Goal: Task Accomplishment & Management: Manage account settings

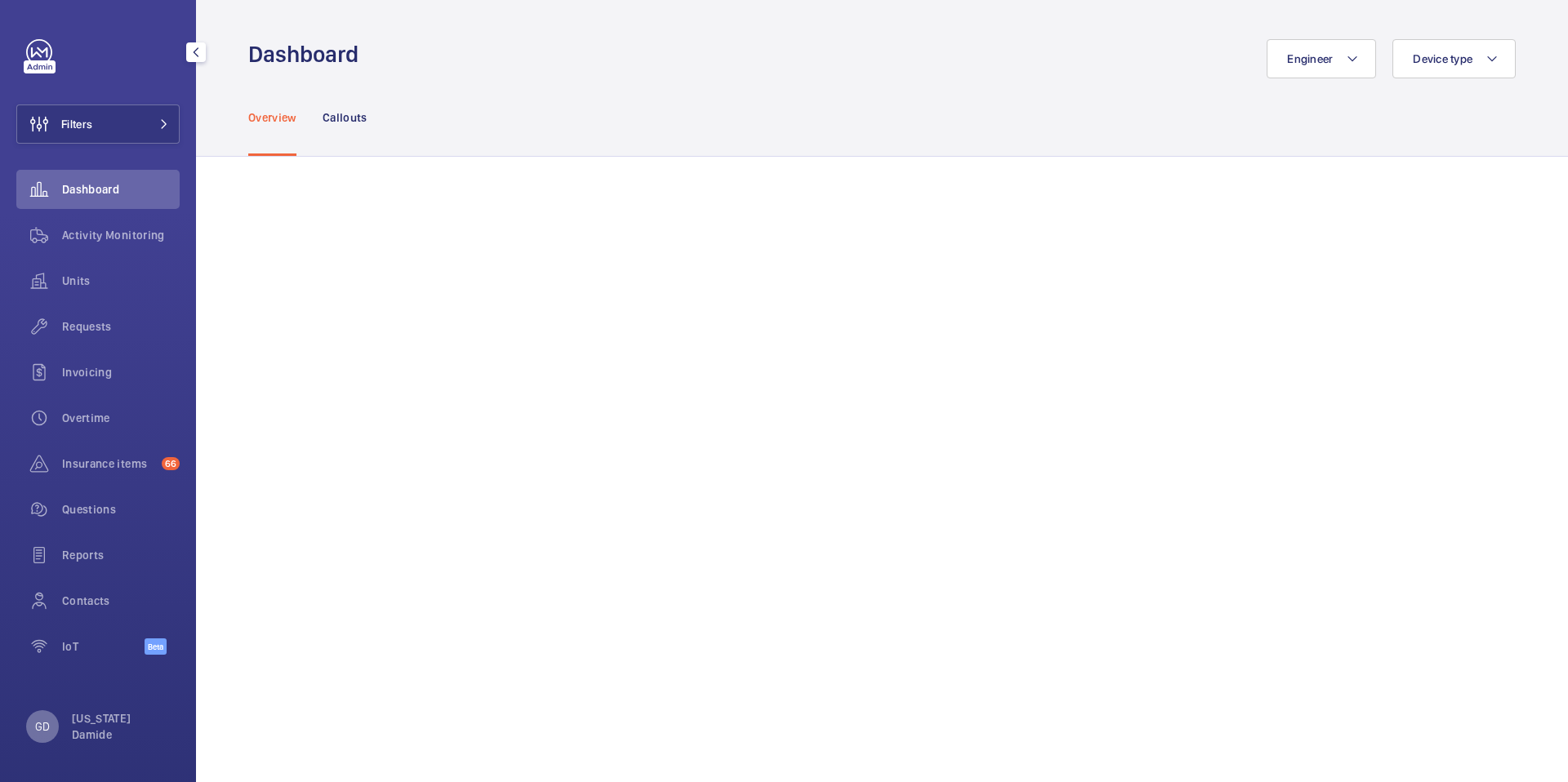
click at [52, 731] on div "GD" at bounding box center [42, 726] width 33 height 33
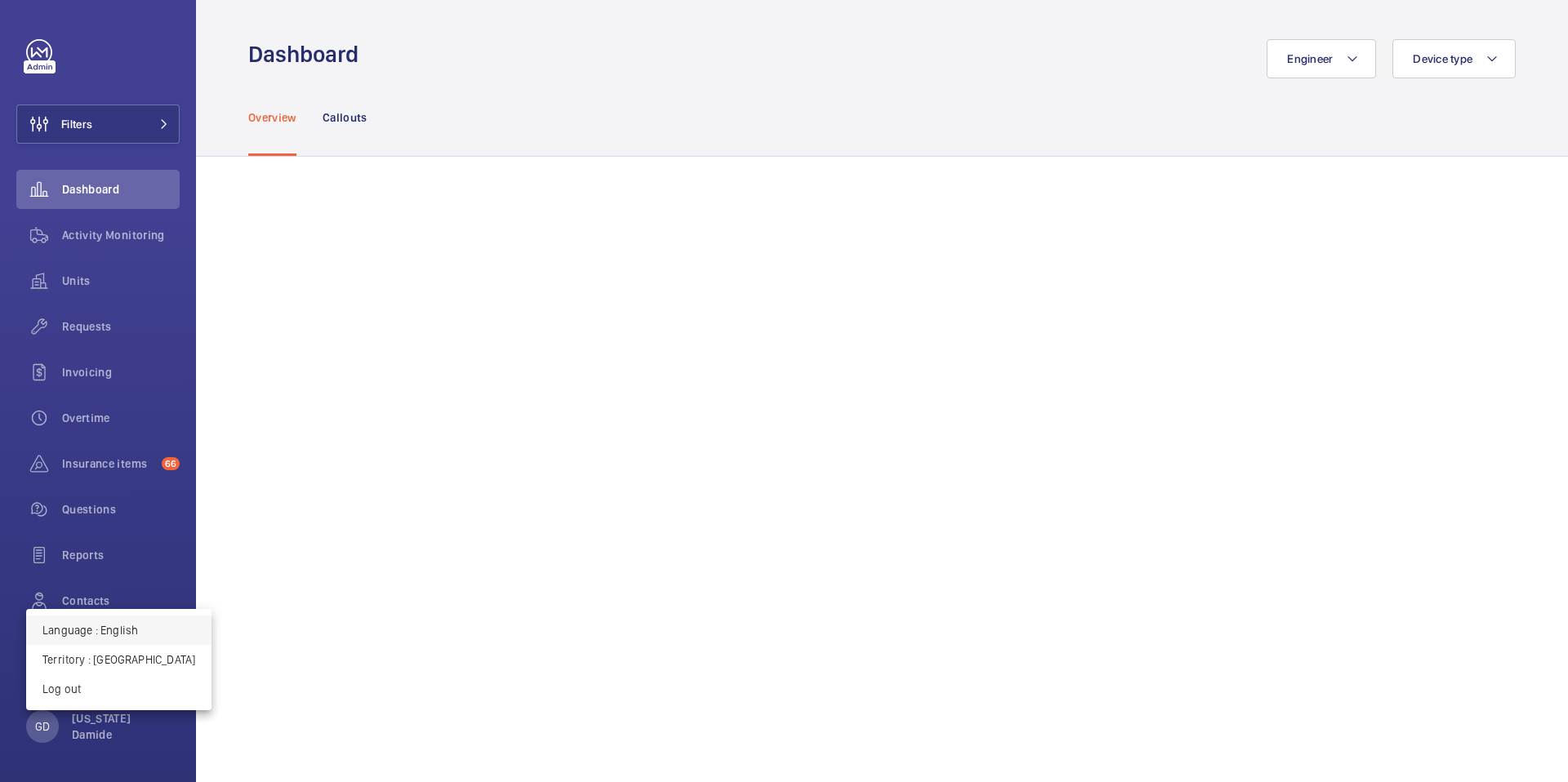
click at [139, 639] on button "Language : English" at bounding box center [119, 631] width 185 height 30
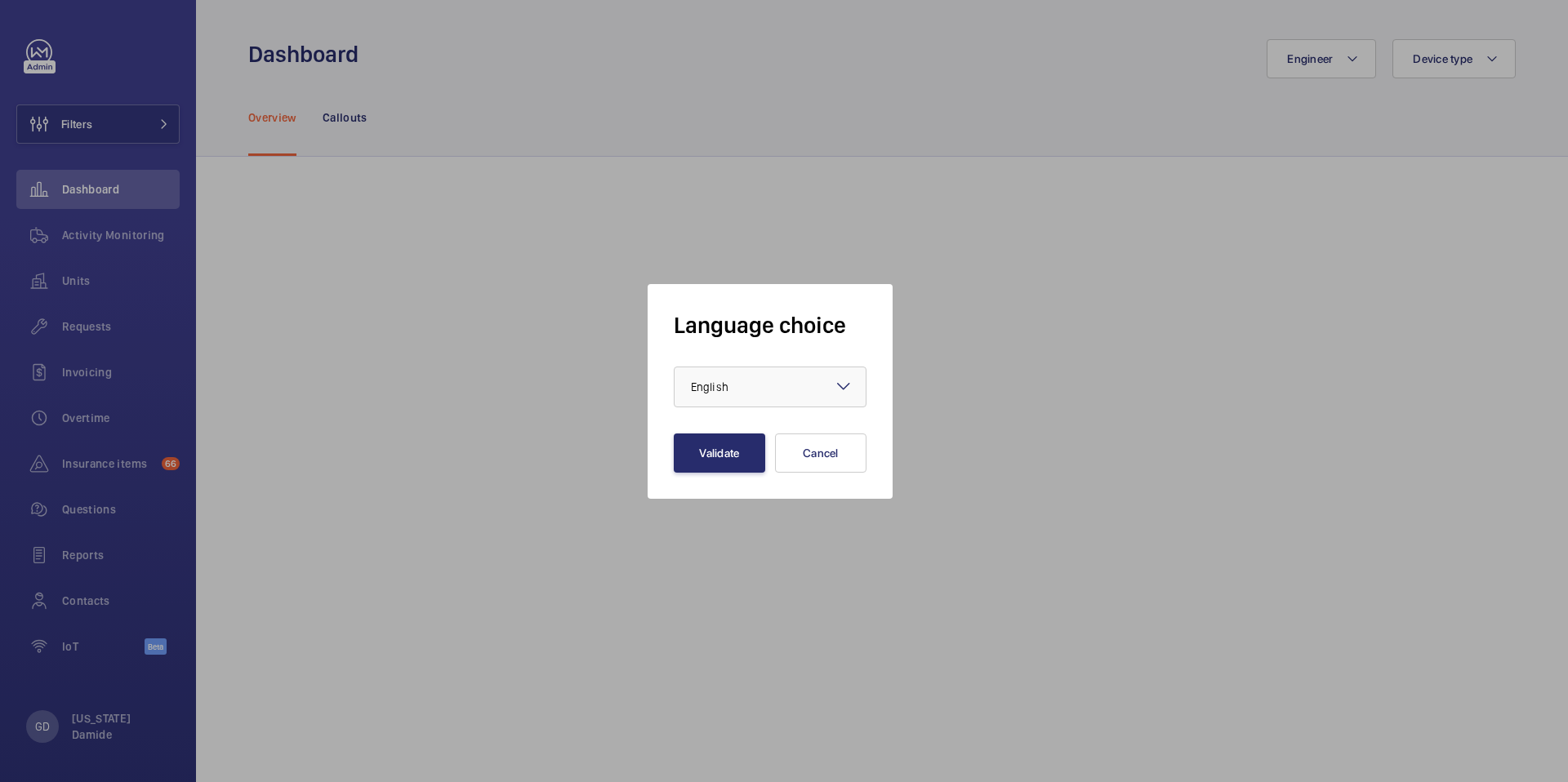
click at [50, 725] on div at bounding box center [784, 391] width 1568 height 782
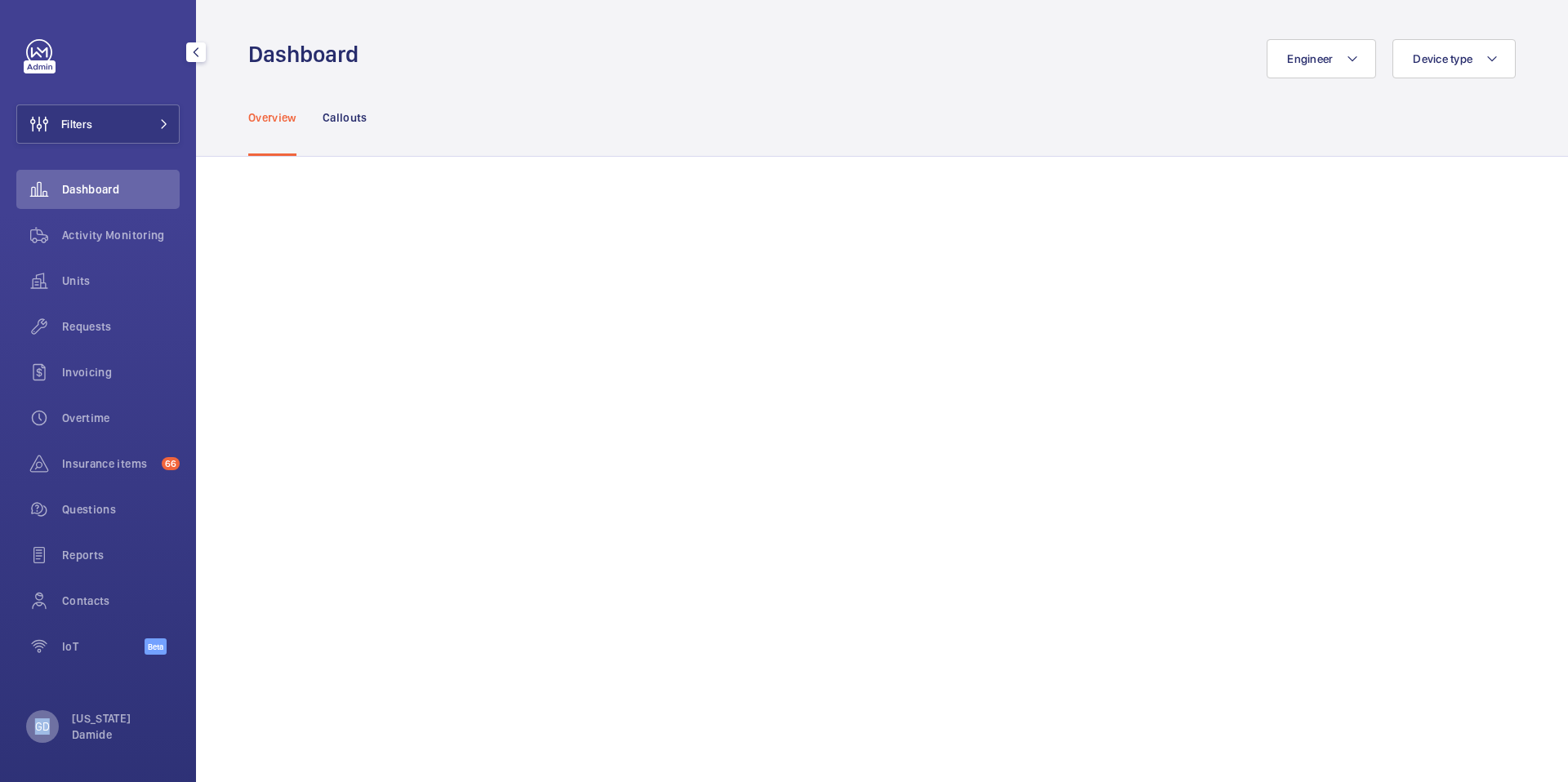
click at [51, 725] on div "GD" at bounding box center [42, 726] width 33 height 33
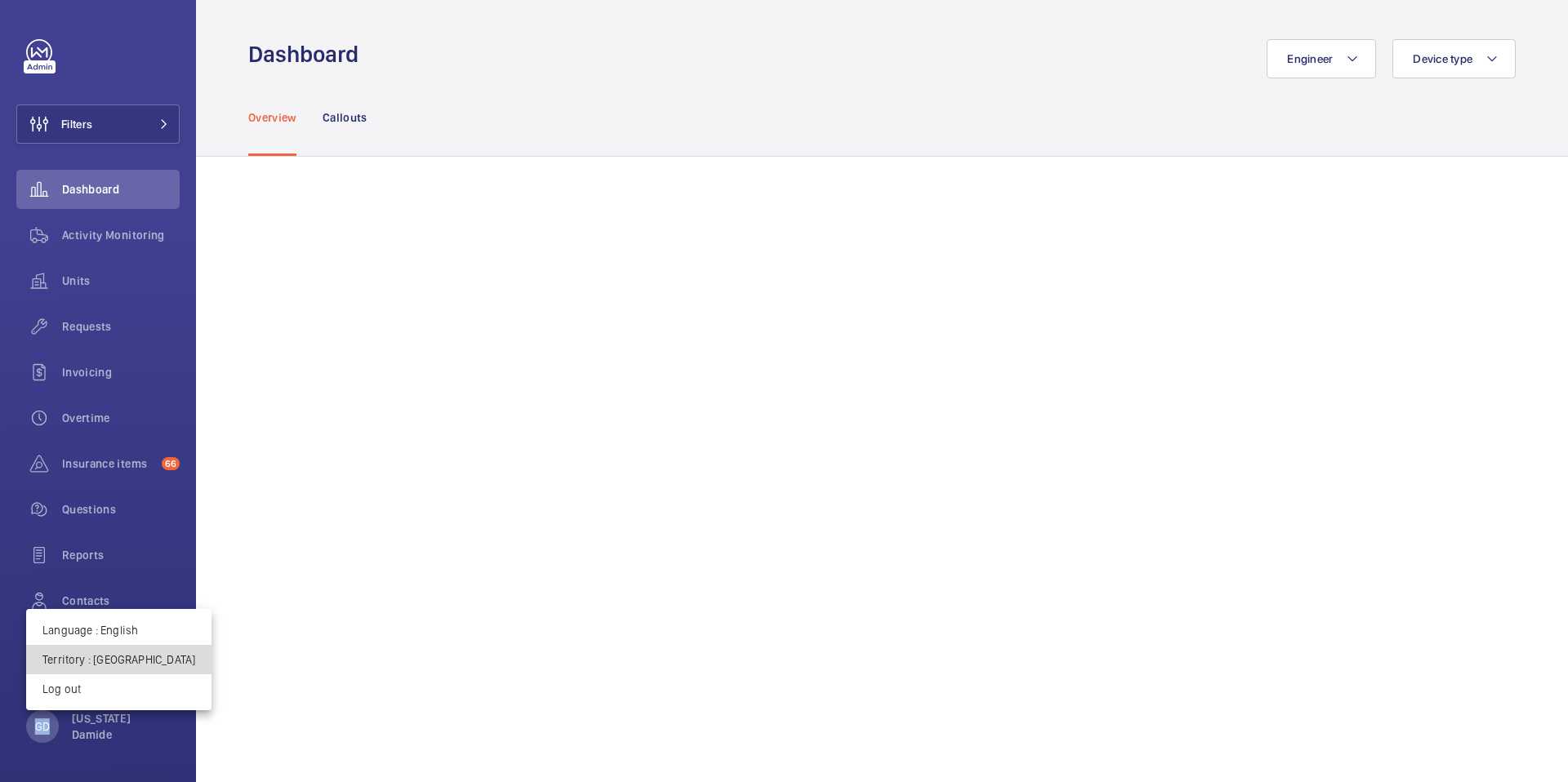
click at [137, 665] on button "Territory : France" at bounding box center [119, 660] width 185 height 30
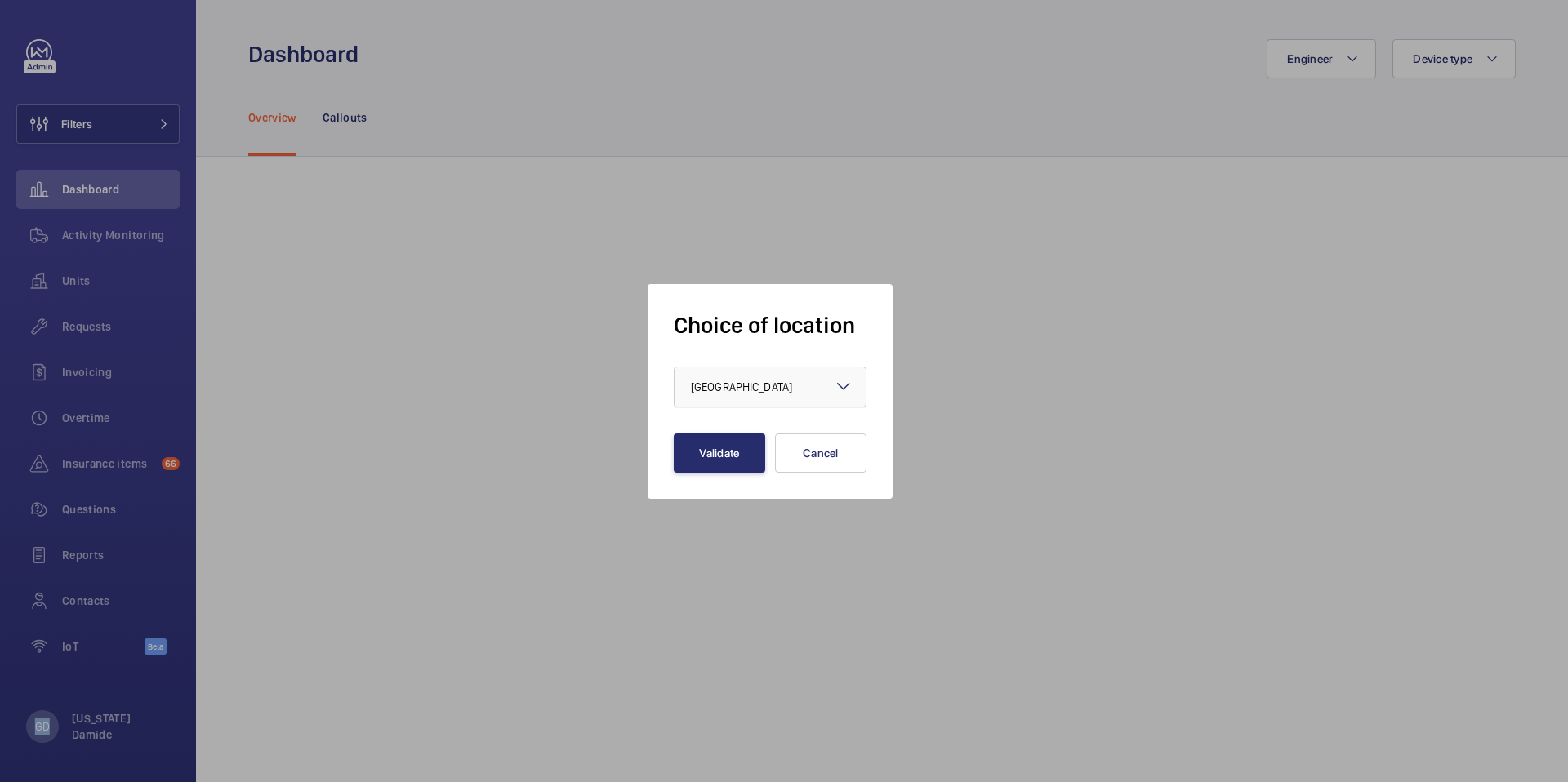
click at [715, 382] on span "France" at bounding box center [742, 387] width 102 height 13
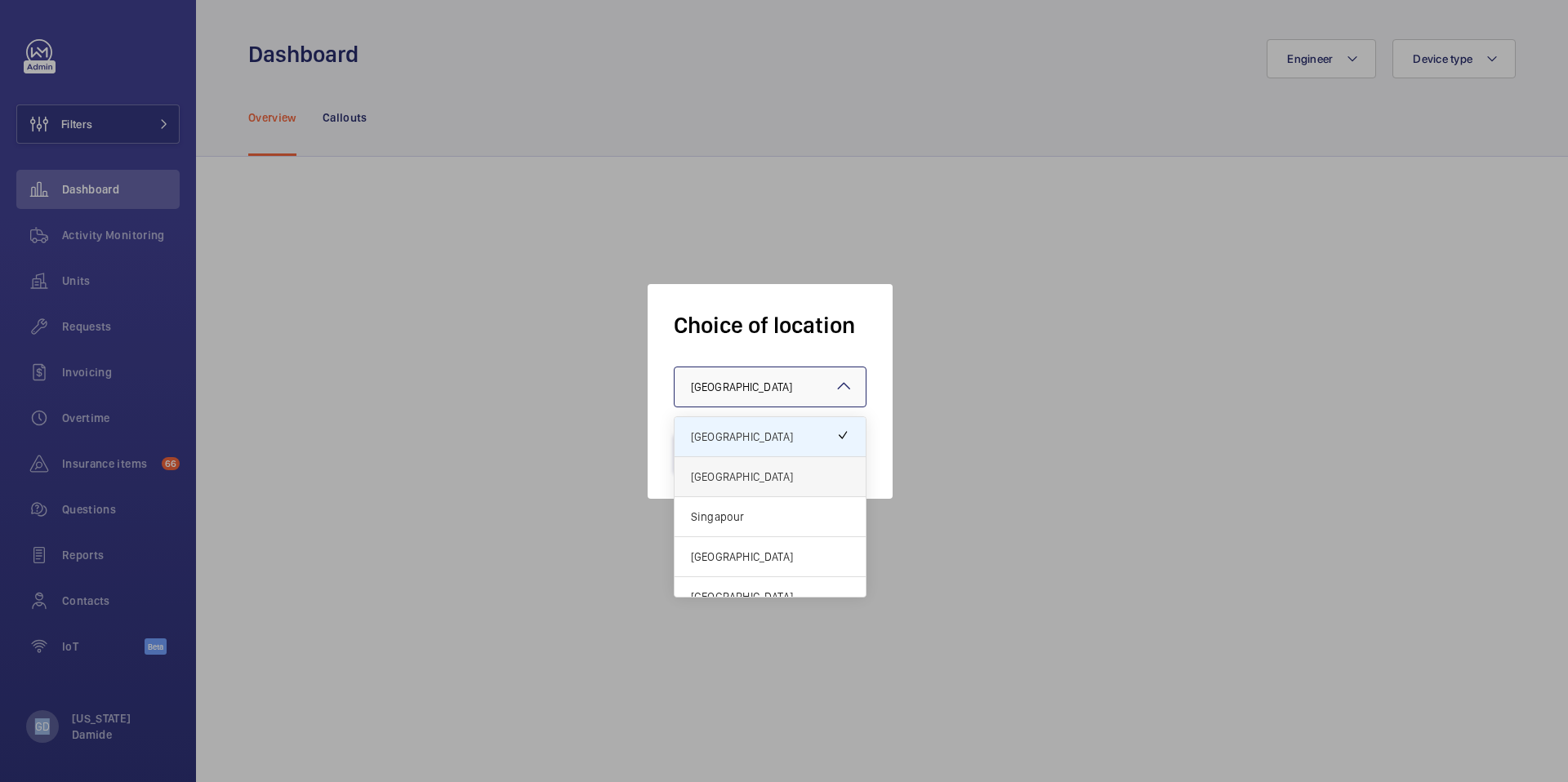
click at [700, 473] on span "[GEOGRAPHIC_DATA]" at bounding box center [770, 477] width 158 height 16
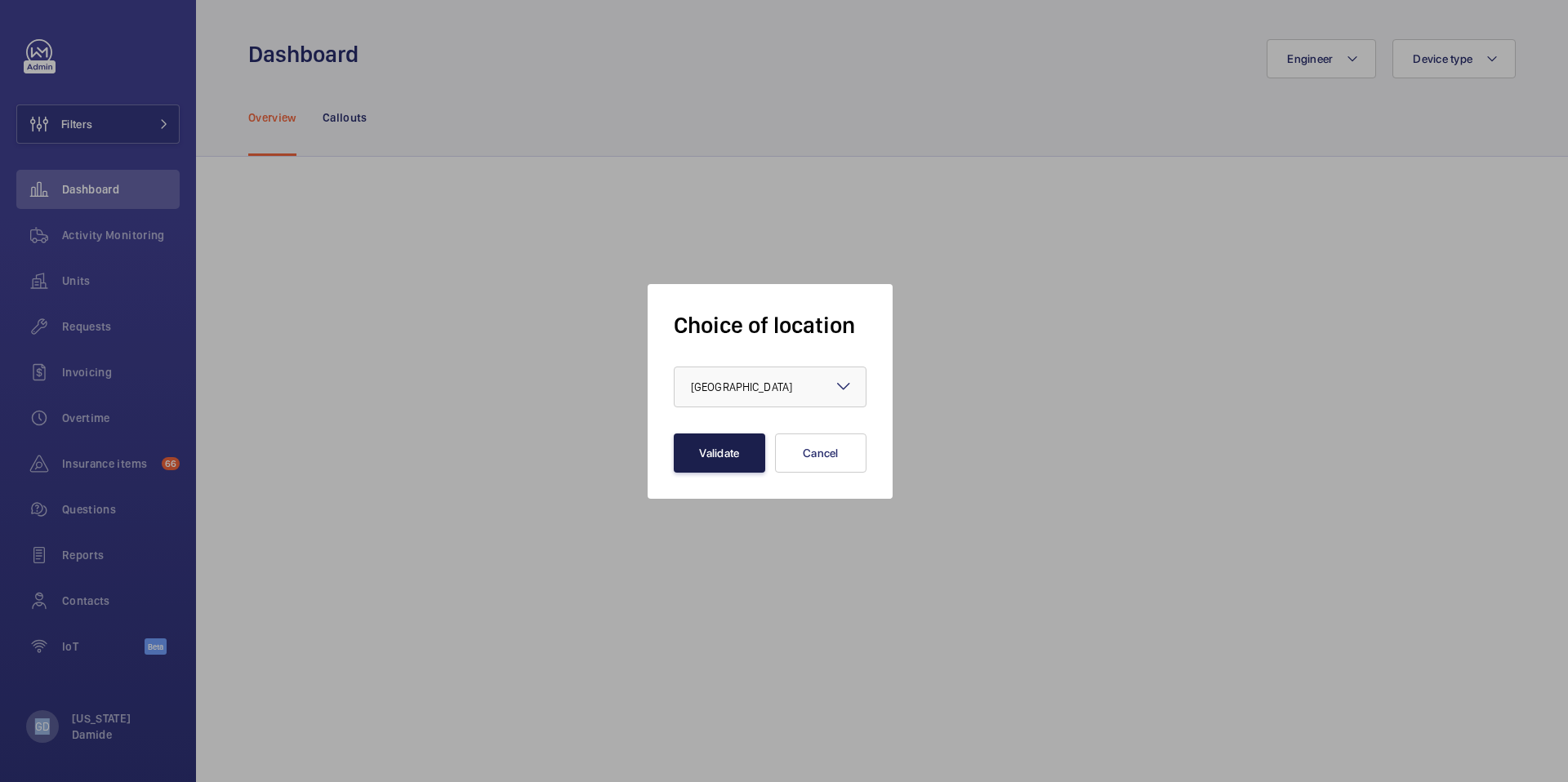
click at [702, 453] on button "Validate" at bounding box center [719, 452] width 92 height 39
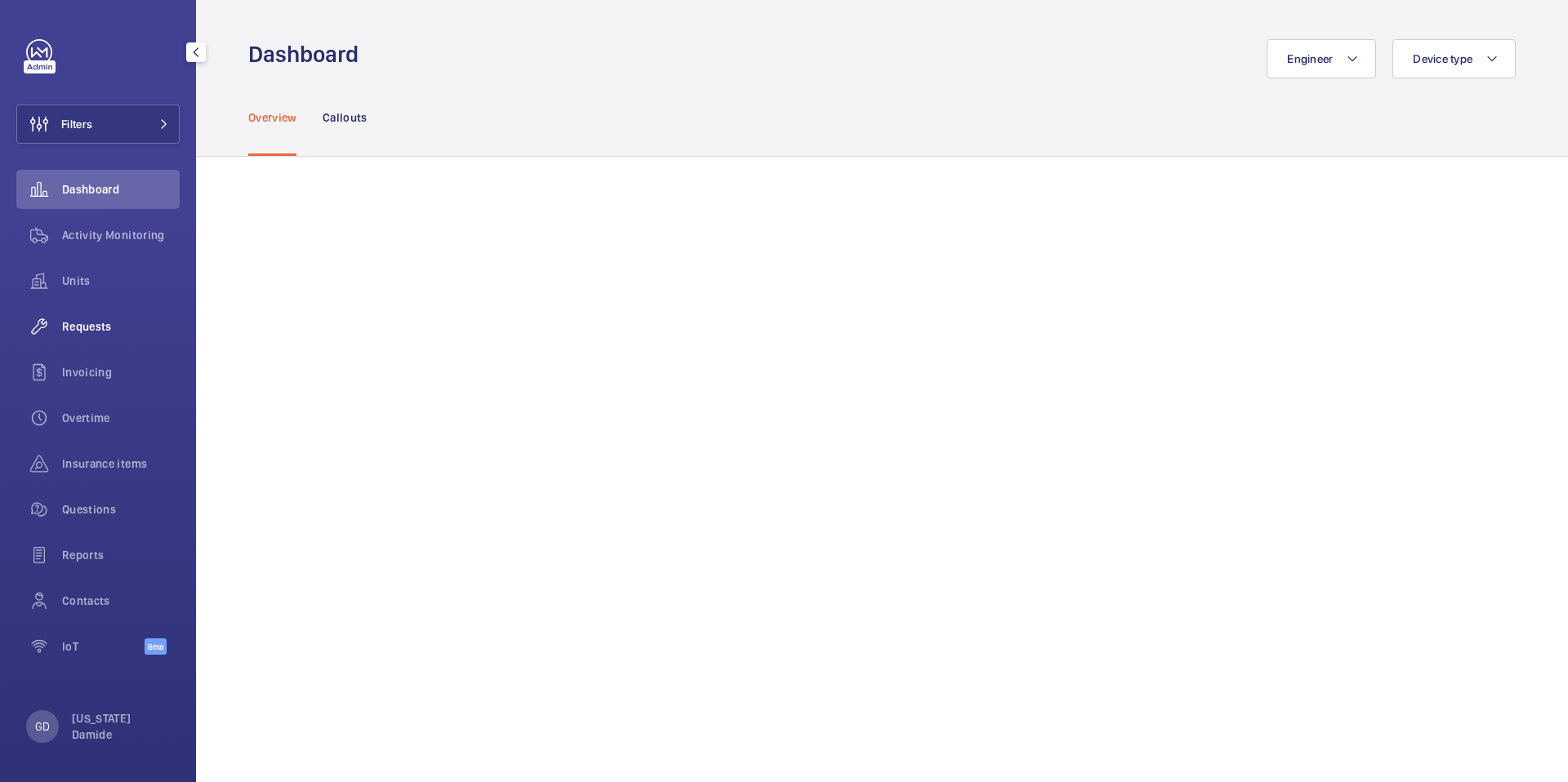
click at [78, 330] on span "Requests" at bounding box center [121, 327] width 118 height 16
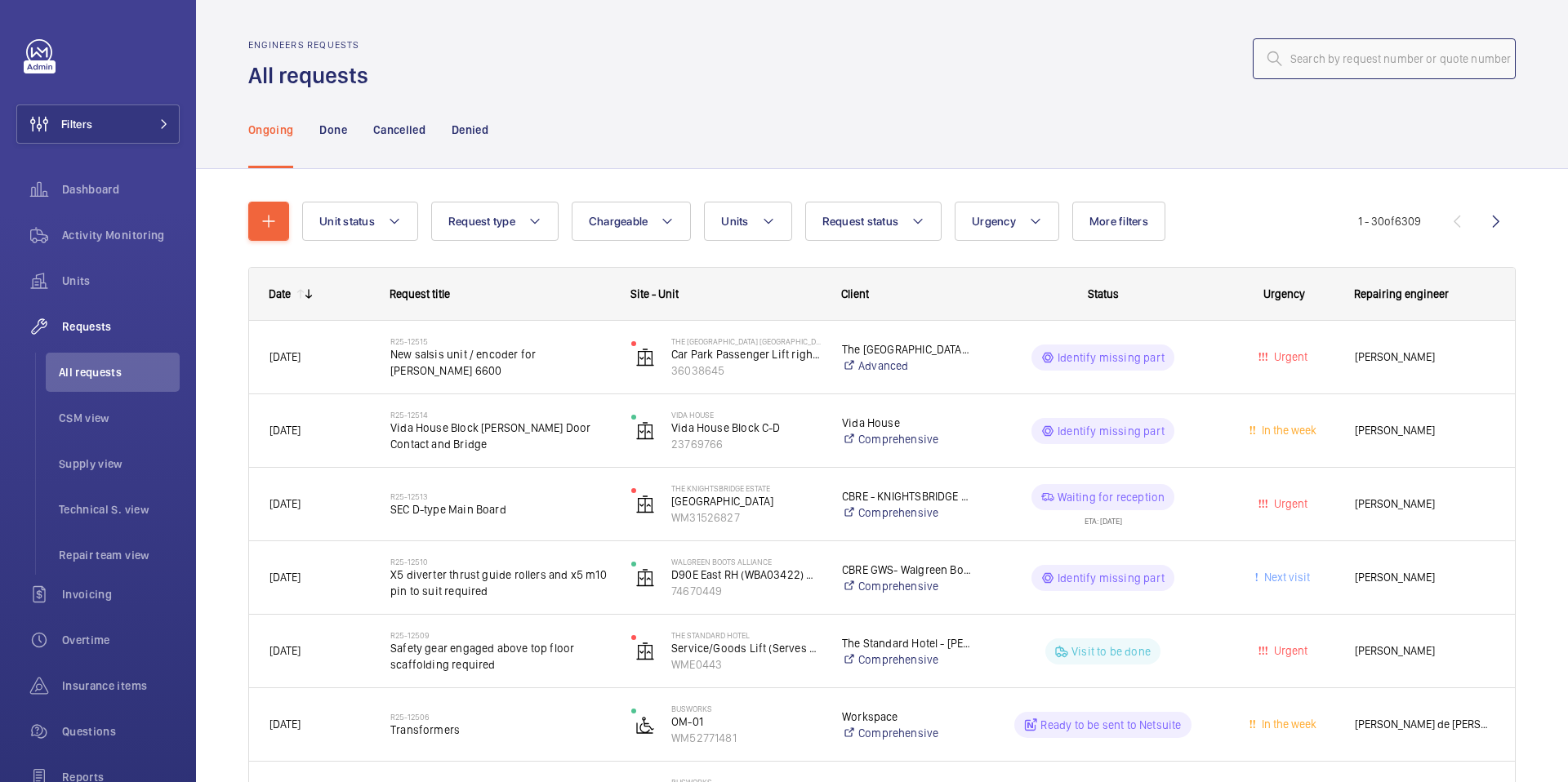
click at [1359, 63] on input "text" at bounding box center [1385, 59] width 263 height 41
paste input "R25-12094"
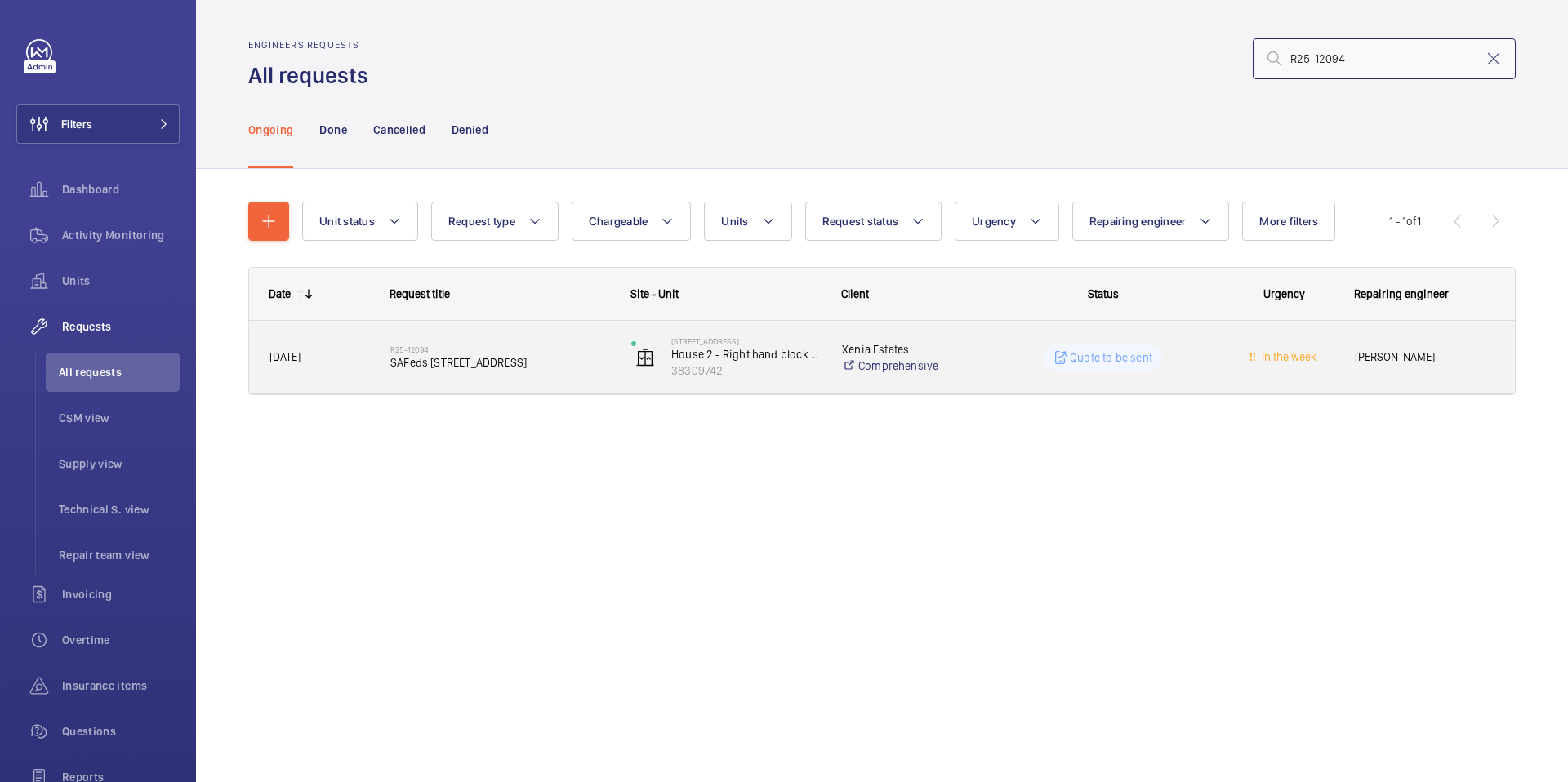
type input "R25-12094"
click at [454, 366] on span "SAFeds 32 Woodfield Road" at bounding box center [500, 363] width 220 height 16
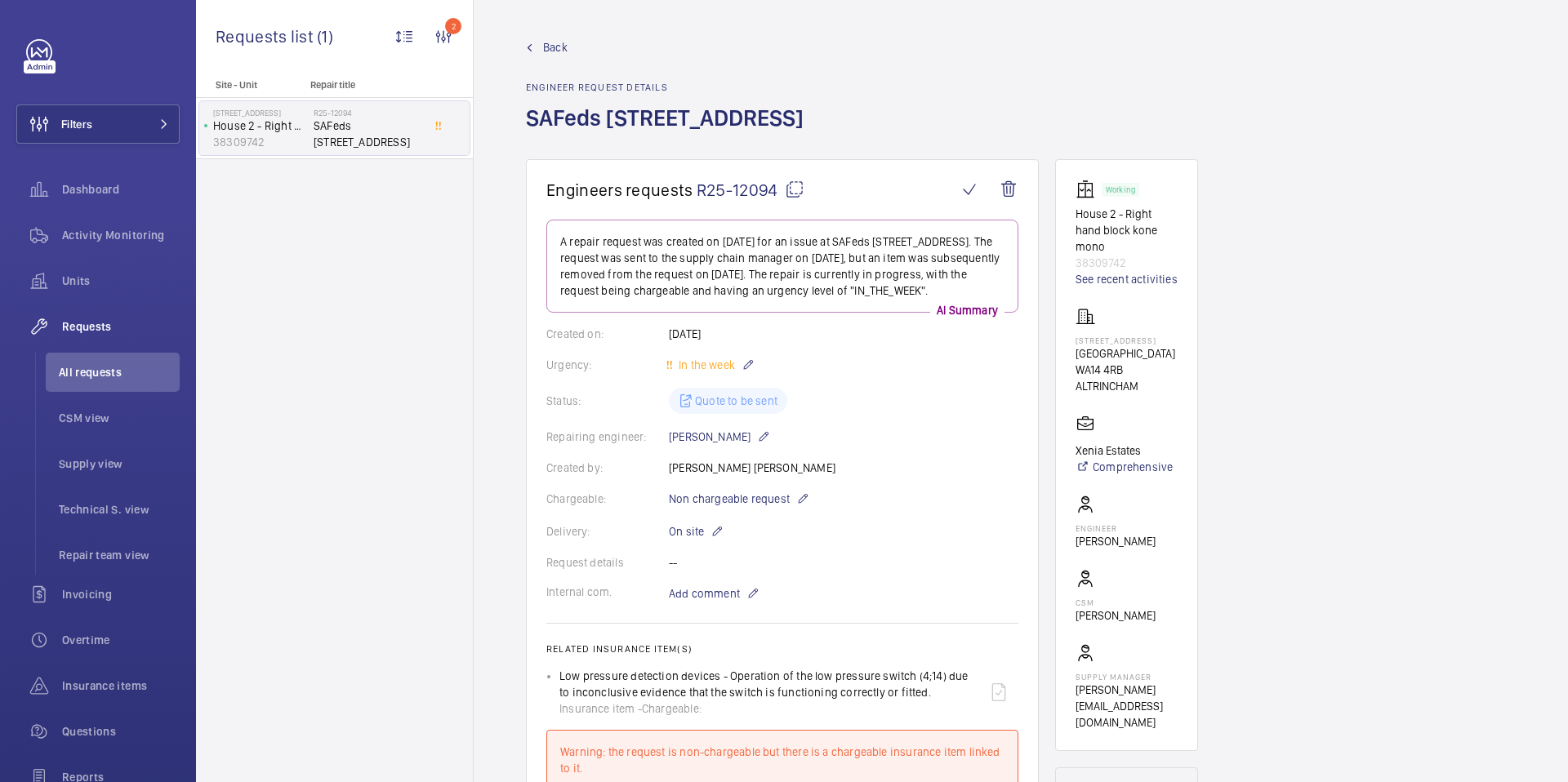
click at [547, 43] on span "Back" at bounding box center [555, 47] width 25 height 16
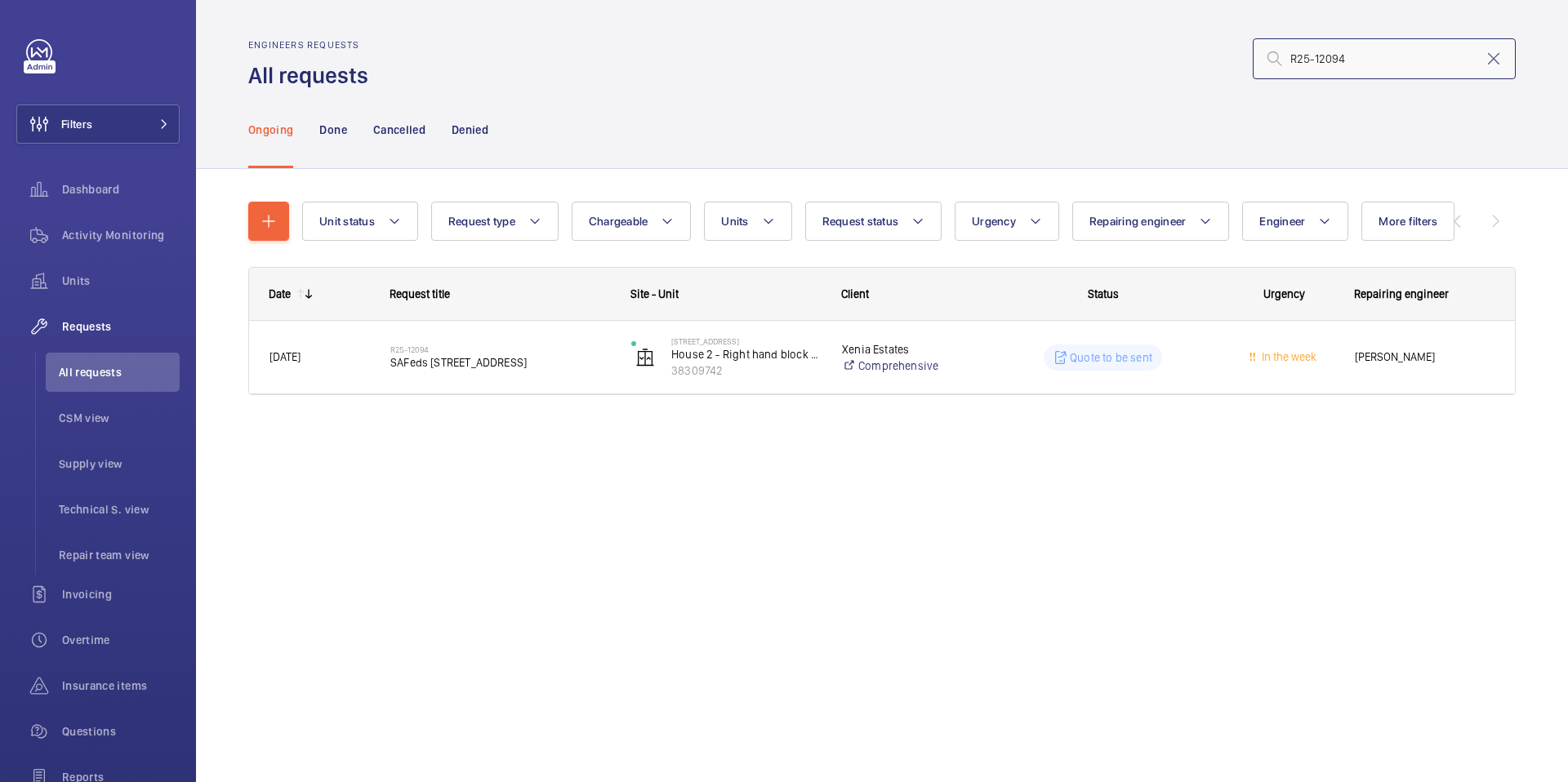
click at [1360, 57] on input "R25-12094" at bounding box center [1385, 59] width 263 height 41
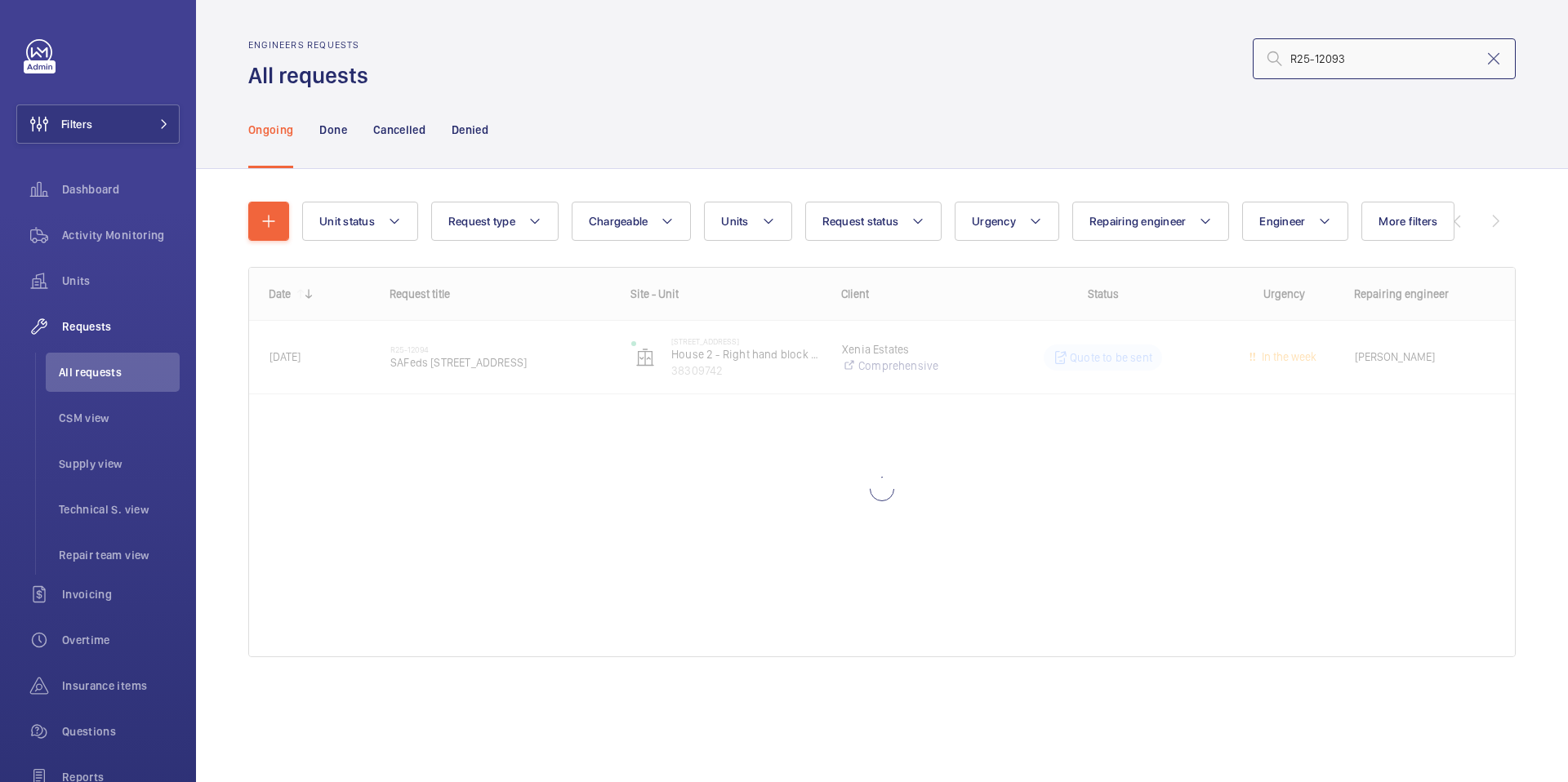
type input "R25-12093"
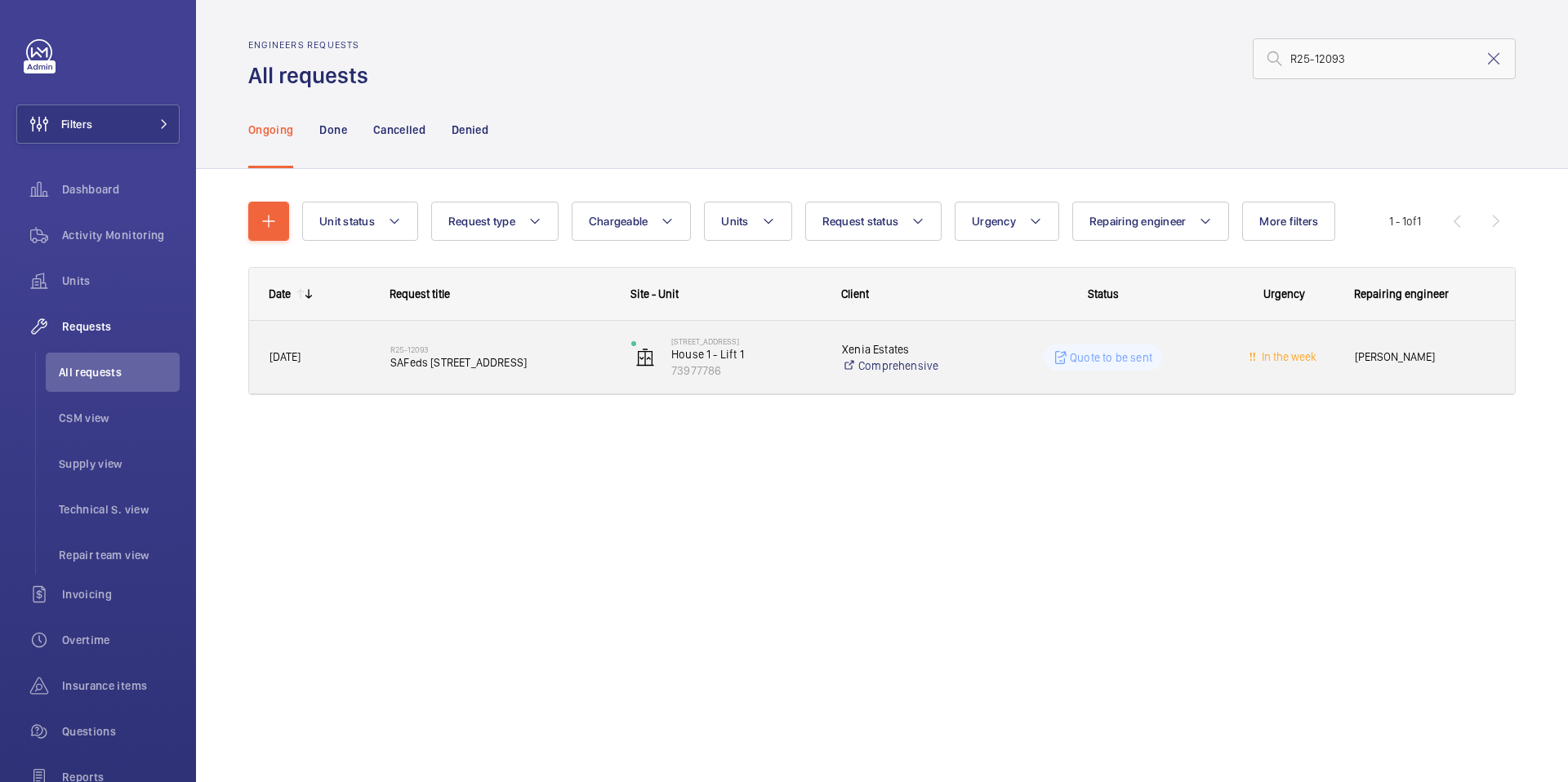
click at [424, 361] on span "SAFeds 32 Woodfield Road" at bounding box center [500, 363] width 220 height 16
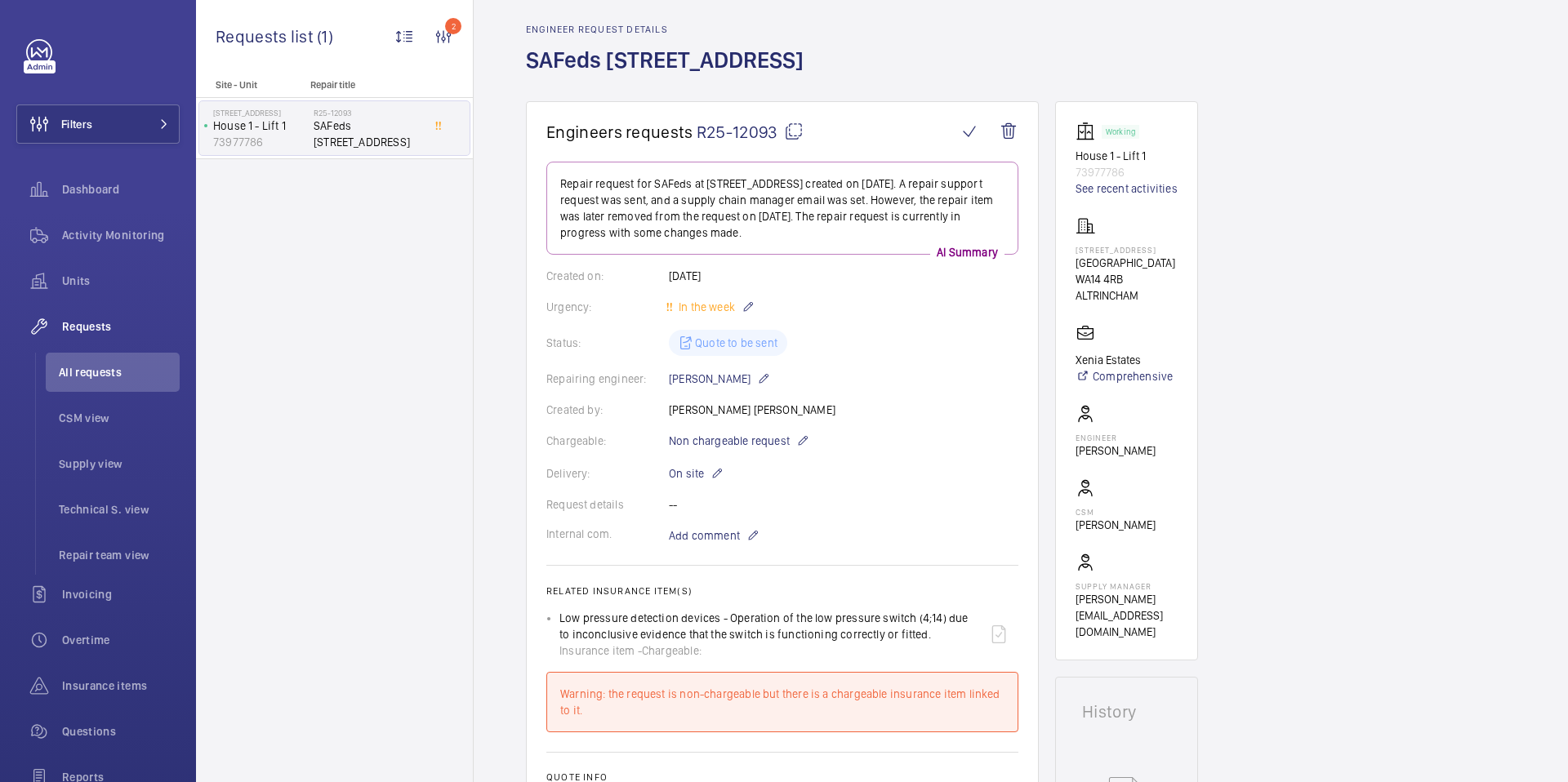
scroll to position [57, 0]
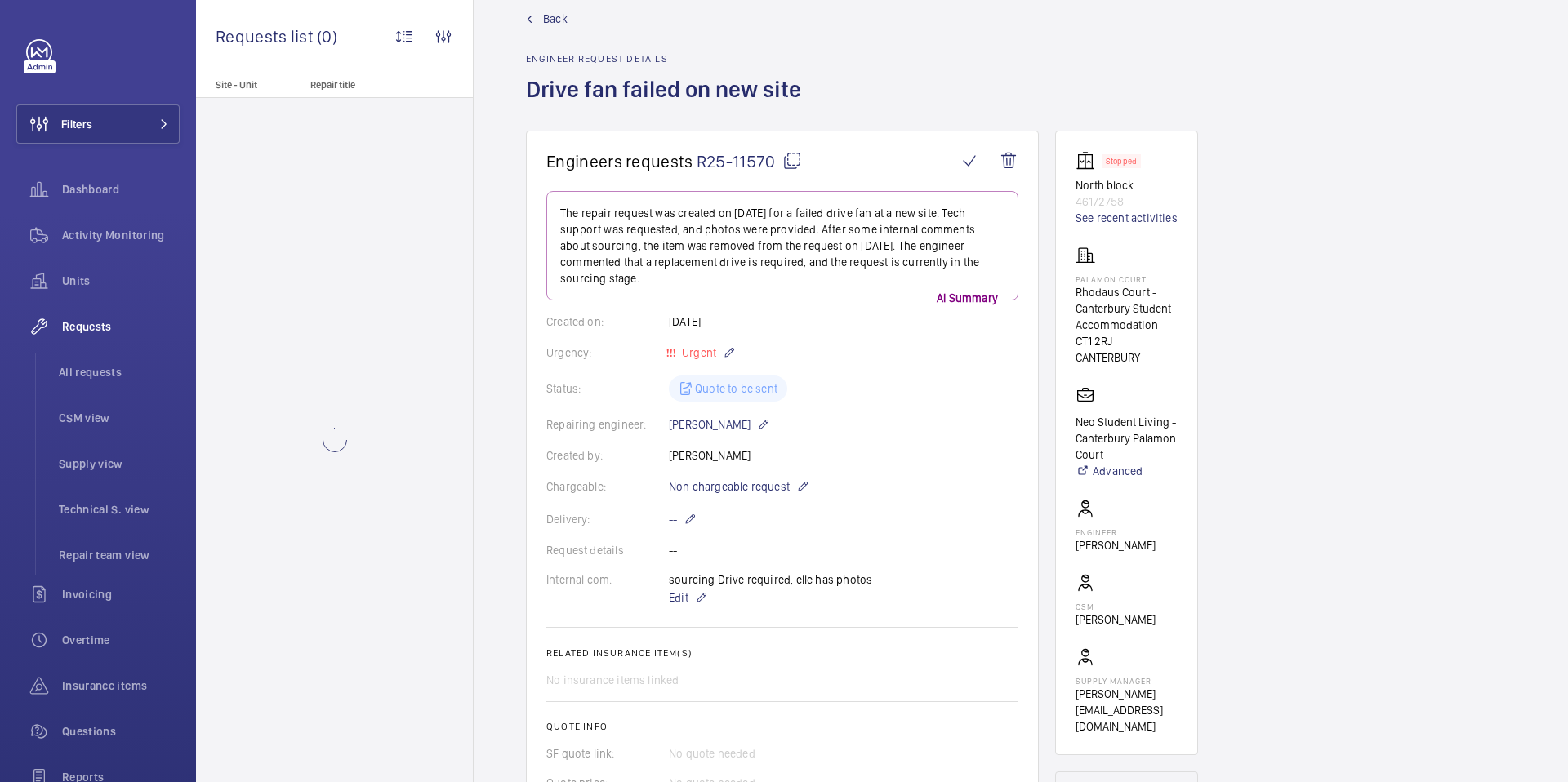
scroll to position [46, 0]
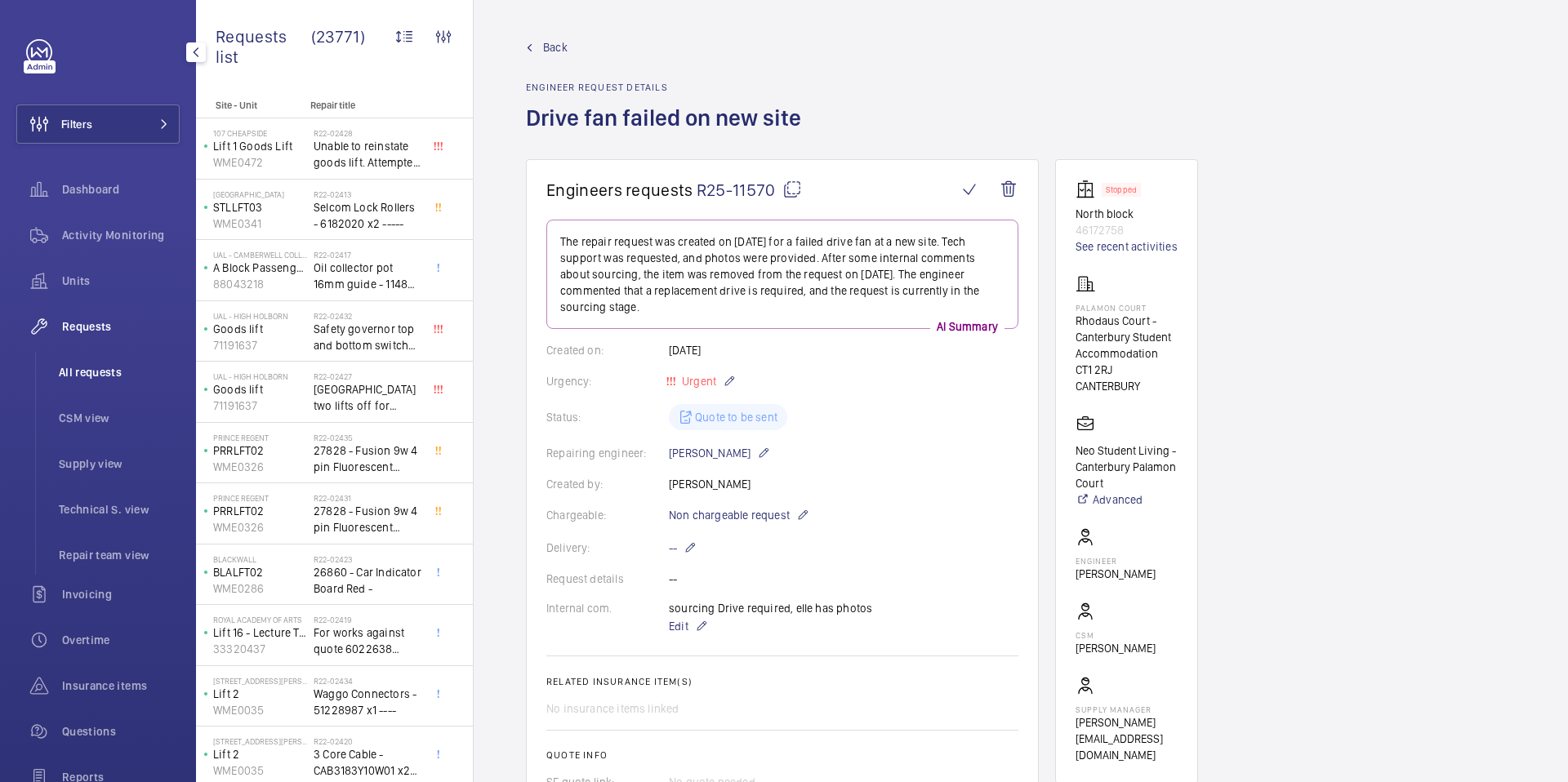
click at [73, 370] on span "All requests" at bounding box center [119, 373] width 121 height 16
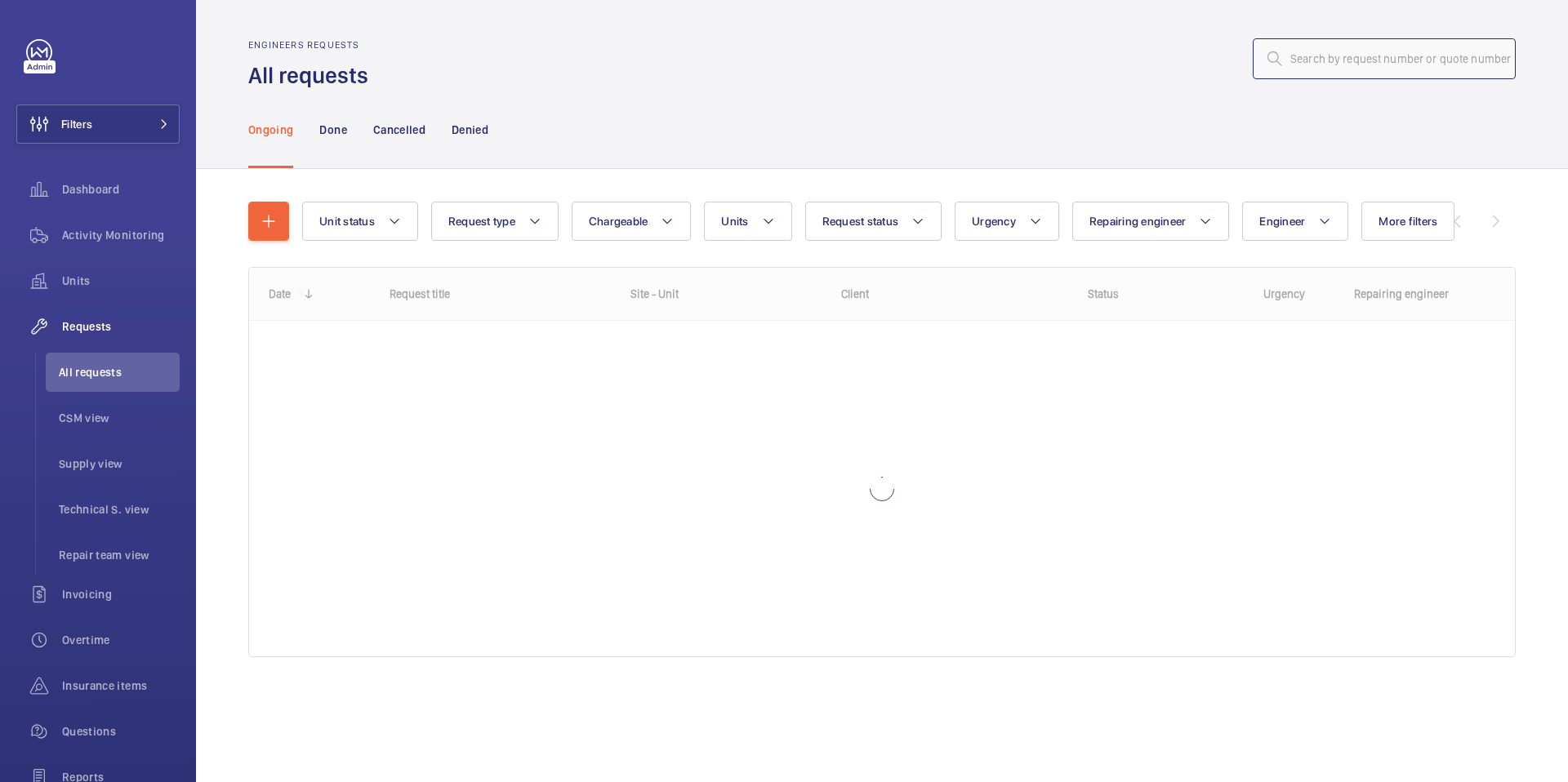
click at [1292, 68] on input "text" at bounding box center [1385, 59] width 263 height 41
